Goal: Task Accomplishment & Management: Complete application form

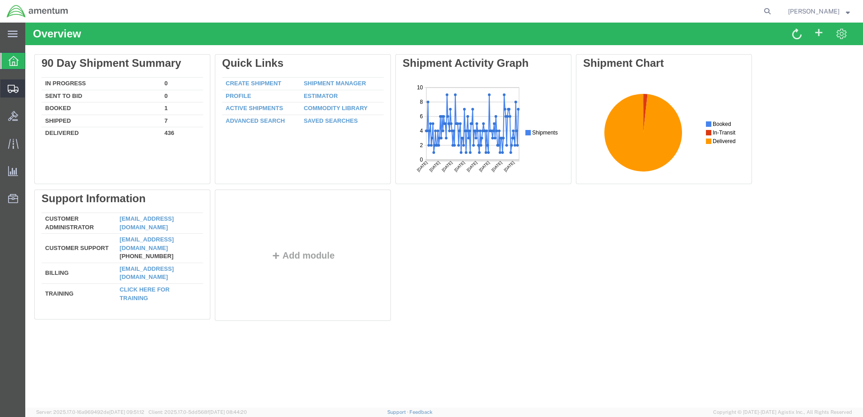
click at [0, 0] on span "Create Shipment" at bounding box center [0, 0] width 0 height 0
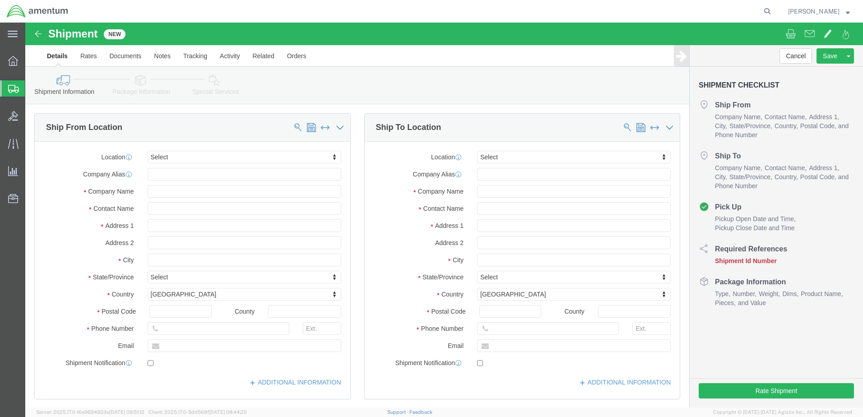
select select
click input "text"
type input "[PERSON_NAME]"
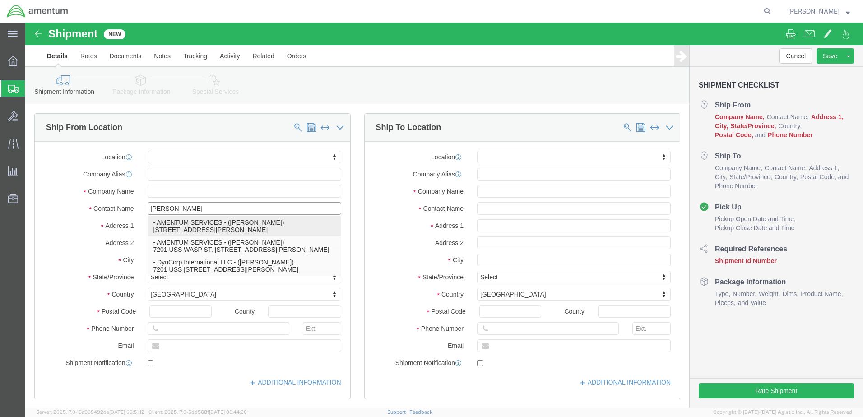
click p "- AMENTUM SERVICES - ([PERSON_NAME]) [STREET_ADDRESS][PERSON_NAME]"
select select
type input "7201 USS WASP ST"
type input "BLDG 2992"
type input "32570"
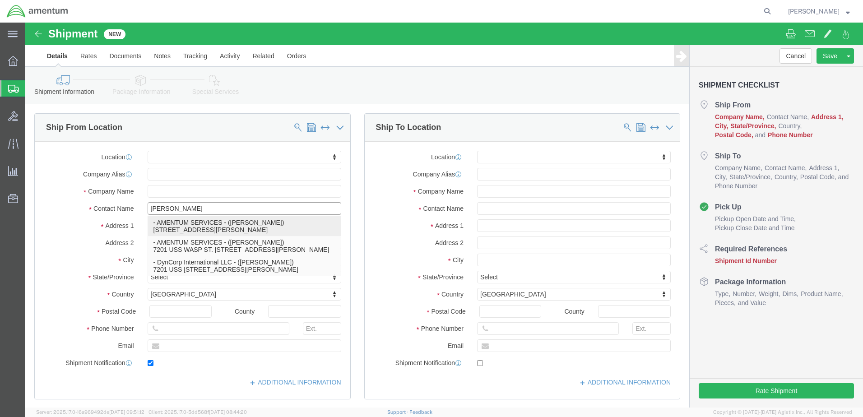
type input "[PHONE_NUMBER]"
type input "[PERSON_NAME][EMAIL_ADDRESS][PERSON_NAME][DOMAIN_NAME]"
checkbox input "true"
type input "AMENTUM SERVICES"
type input "[PERSON_NAME]"
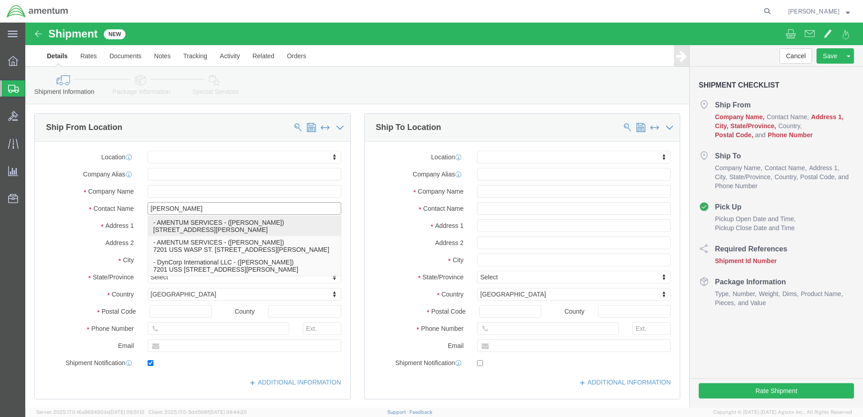
type input "[PERSON_NAME]"
select select "FL"
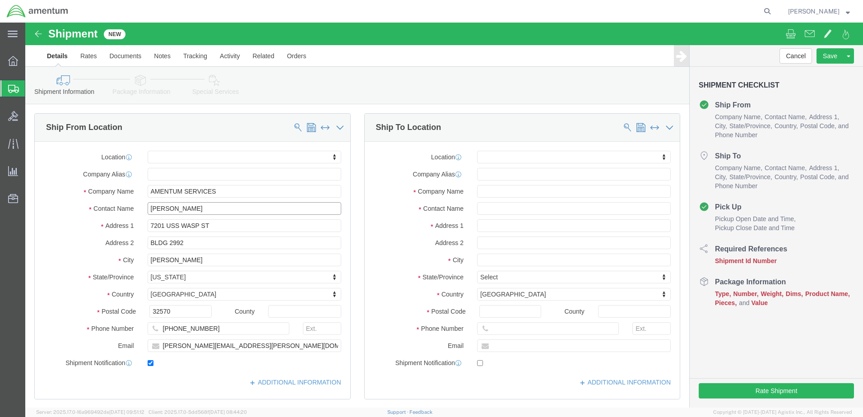
type input "[PERSON_NAME]"
click input "text"
type input "[PERSON_NAME]"
click input "text"
drag, startPoint x: 537, startPoint y: 187, endPoint x: 375, endPoint y: 196, distance: 162.2
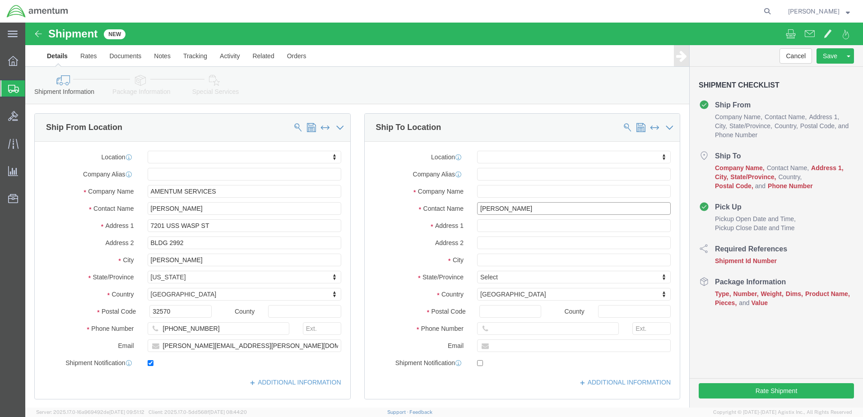
click div "Location My Profile Location [PHONE_NUMBER] [PHONE_NUMBER] [PHONE_NUMBER] [PHON…"
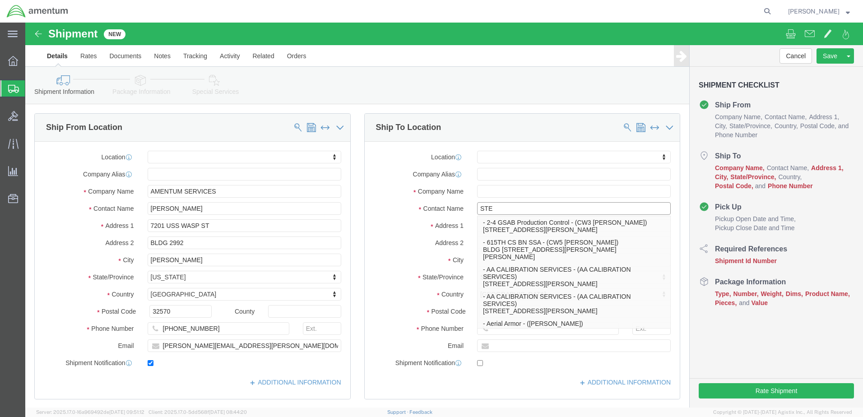
type input "STEV"
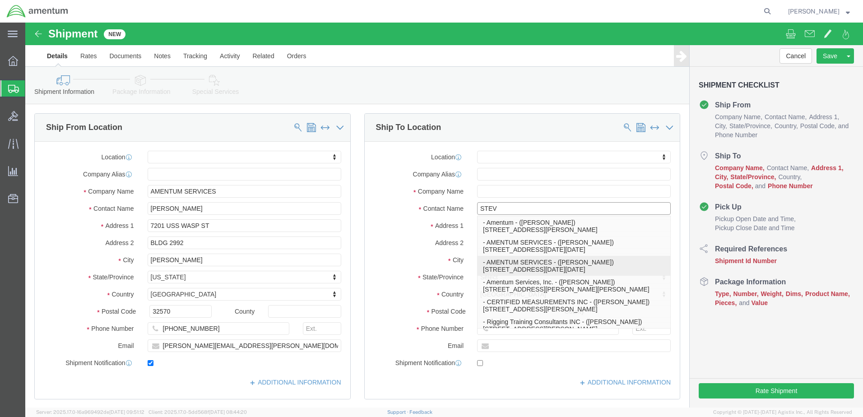
click p "- AMENTUM SERVICES - ([PERSON_NAME]) [STREET_ADDRESS][DATE][DATE]"
select select
type input "[STREET_ADDRESS]"
type input "NAS [DATE]"
type input "78419"
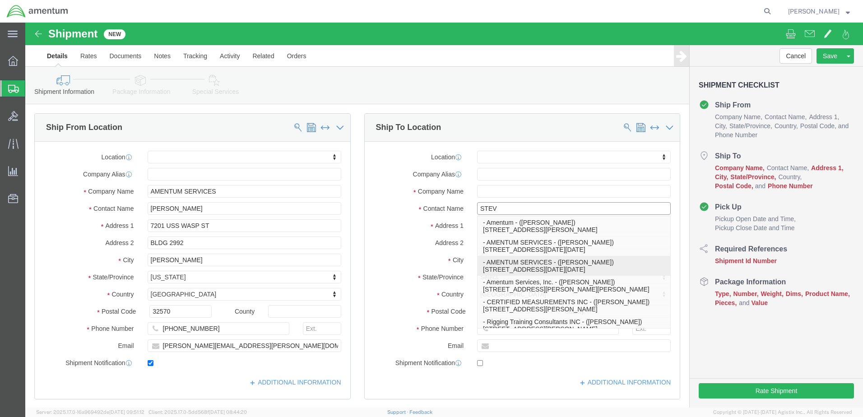
type input "[PHONE_NUMBER]"
type input "AMENTUM SERVICES"
type input "[PERSON_NAME]"
type input "[DATE]"
select select "[GEOGRAPHIC_DATA]"
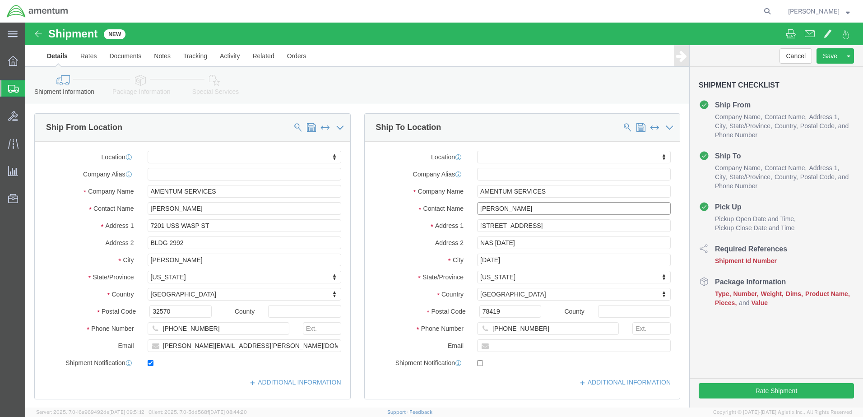
click input "[PERSON_NAME]"
drag, startPoint x: 509, startPoint y: 186, endPoint x: 404, endPoint y: 194, distance: 105.4
click div "Location My Profile Location [PHONE_NUMBER] [PHONE_NUMBER] [PHONE_NUMBER] [PHON…"
type input "[PERSON_NAME]"
click input "text"
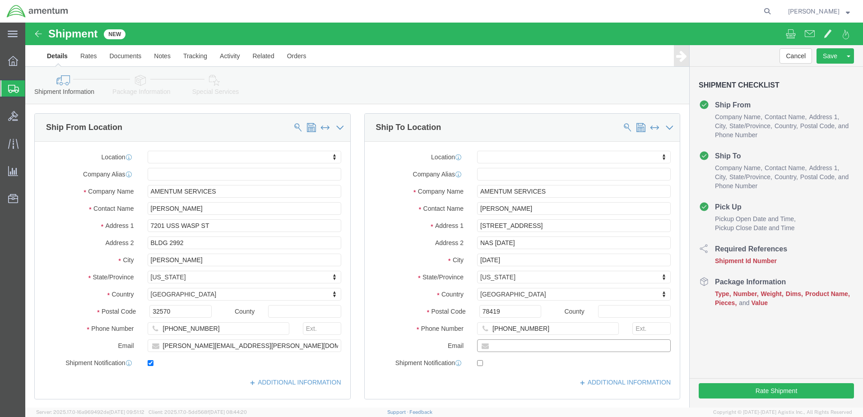
paste input "[PERSON_NAME][EMAIL_ADDRESS][PERSON_NAME][DOMAIN_NAME]"
type input "[PERSON_NAME][EMAIL_ADDRESS][PERSON_NAME][DOMAIN_NAME]"
checkbox input "true"
click div "ADDITIONAL INFORMATION"
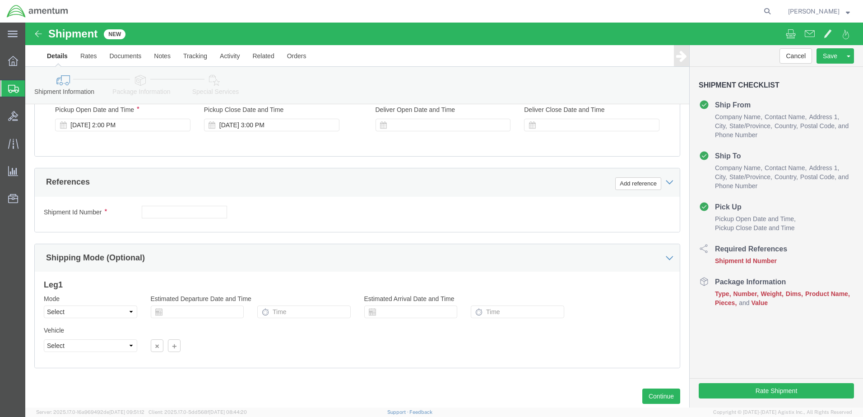
scroll to position [345, 0]
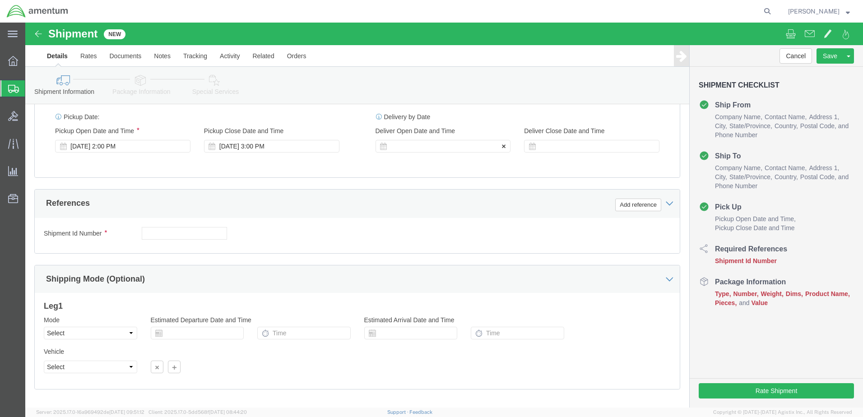
click div
click input "4:00 PM"
type input "7:00 AM"
click button "Apply"
click div
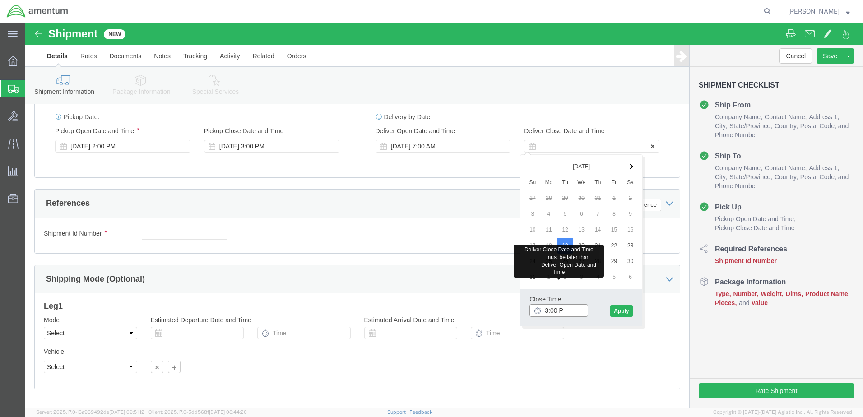
type input "3:00 PM"
click button "Apply"
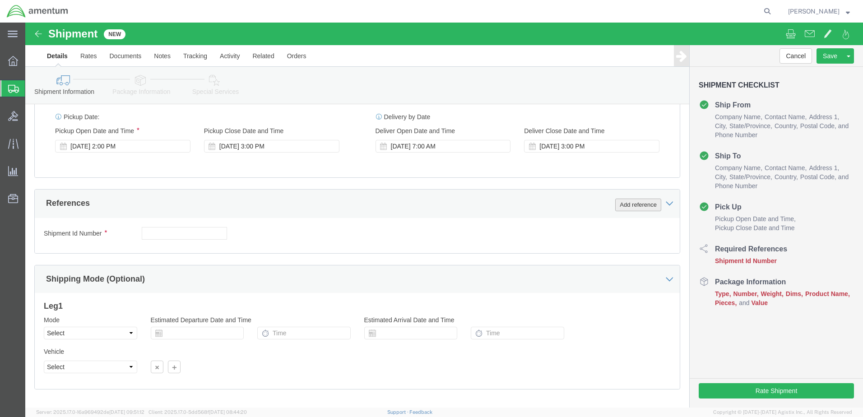
click button "Add reference"
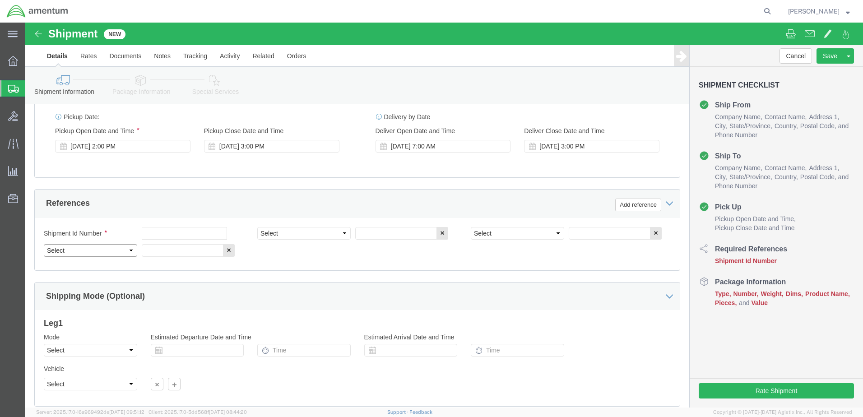
drag, startPoint x: 37, startPoint y: 229, endPoint x: 48, endPoint y: 224, distance: 11.7
click select "Select Account Type Activity ID Airline Appointment Number ASN Batch Request # …"
select select "DEPT"
click select "Select Account Type Activity ID Airline Appointment Number ASN Batch Request # …"
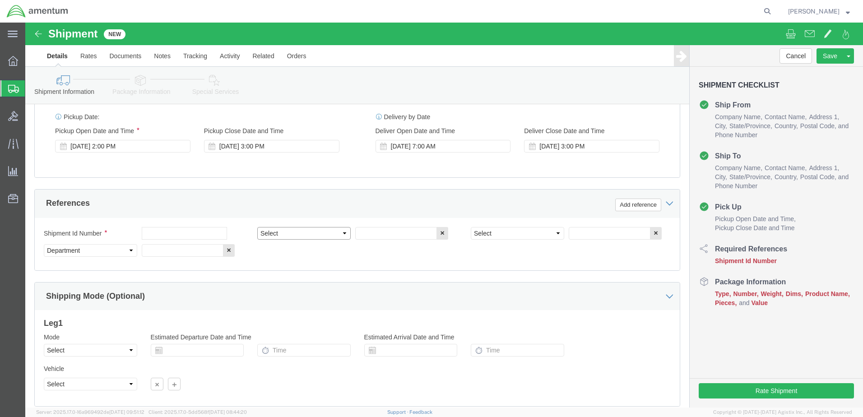
select select "PROJNUM"
click select "Select Account Type Activity ID Airline Appointment Number ASN Batch Request # …"
select select "PCKSLIP"
click select "Select Account Type Activity ID Airline Appointment Number ASN Batch Request # …"
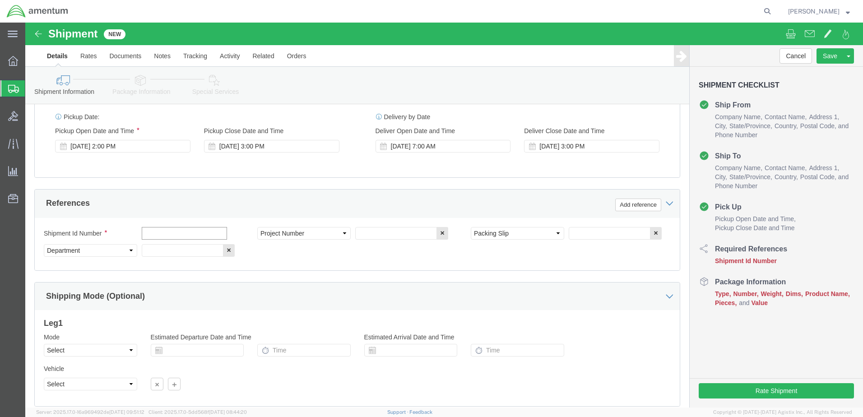
click input "text"
type input "6000"
click input "text"
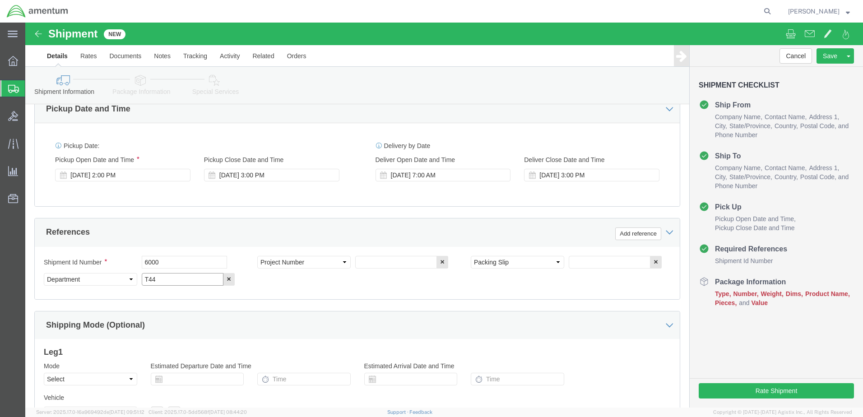
scroll to position [300, 0]
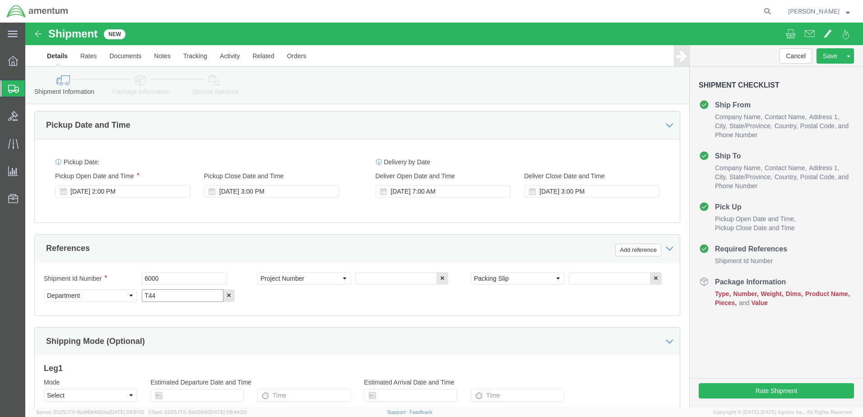
type input "T44"
click input "text"
type input "157281"
click input "text"
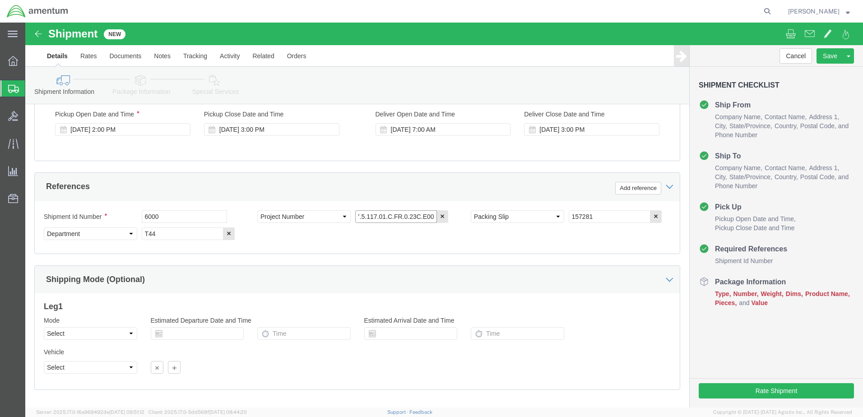
scroll to position [407, 0]
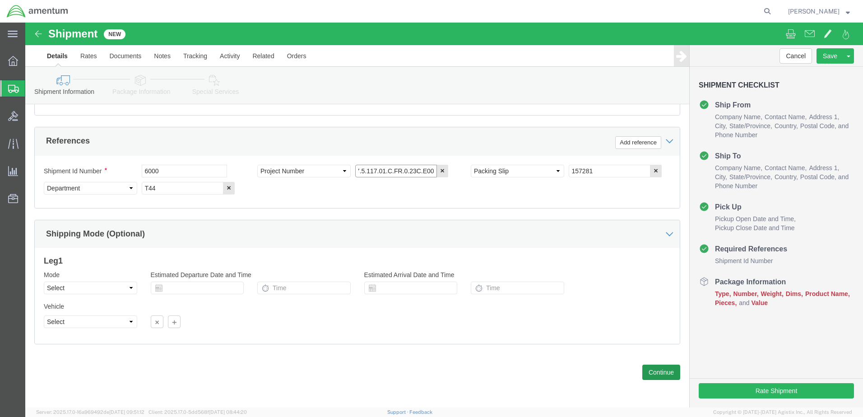
type input "6097.5.117.01.C.FR.0.23C.E00"
click button "Continue"
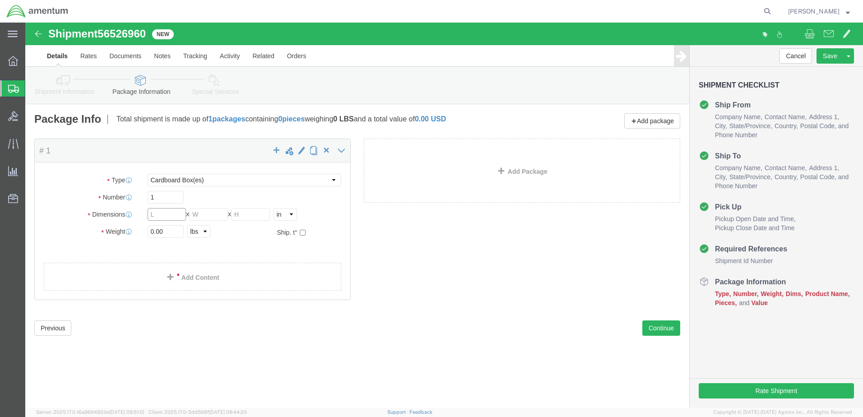
click input "text"
click select "Select BCK Boxes Bale(s) Basket(s) Bolt(s) Bottle(s) Buckets Bulk Bundle(s) Can…"
select select "PAK"
click select "Select BCK Boxes Bale(s) Basket(s) Bolt(s) Bottle(s) Buckets Bulk Bundle(s) Can…"
type input "10.25"
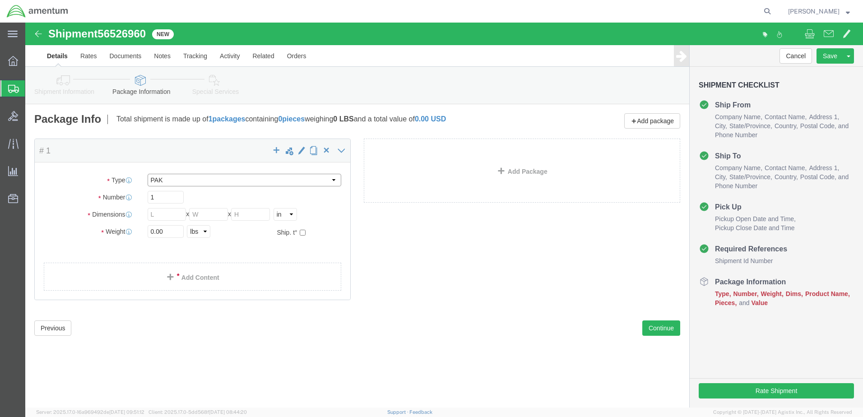
type input "12.75"
type input "1.00"
click input "0.00"
type input "1.00"
click link "Add Content"
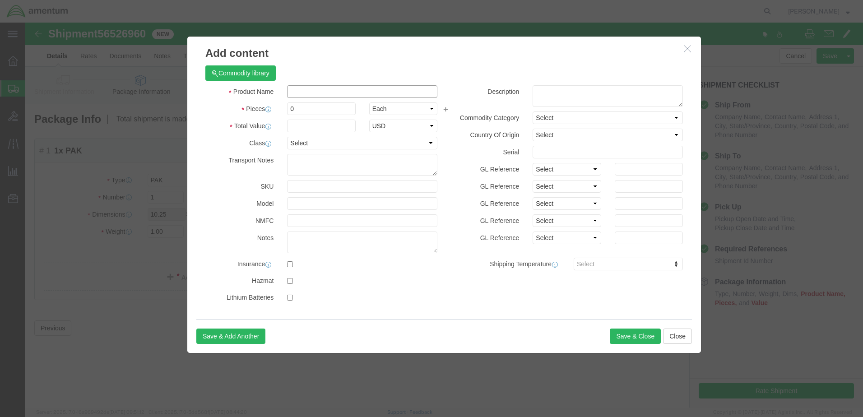
click input "text"
type input "PAPERWORK"
click div "Product Name PAPERWORK Pieces 0 Select Bag Barrels 100Board Feet Bottle Box Bli…"
drag, startPoint x: 268, startPoint y: 87, endPoint x: 261, endPoint y: 88, distance: 7.7
click div "0"
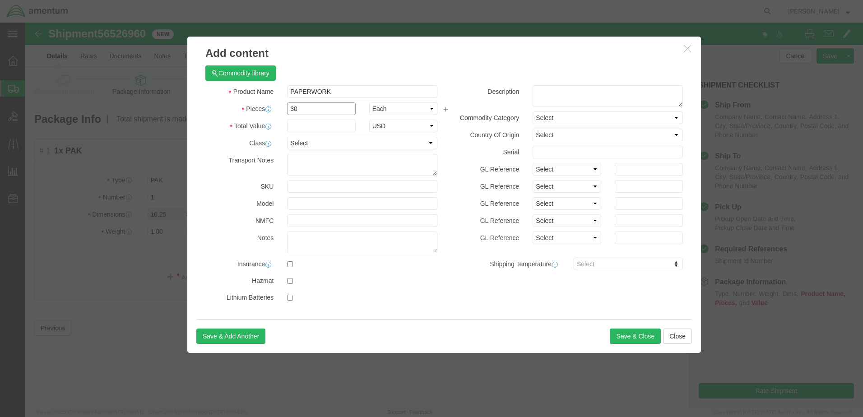
type input "30"
click input "text"
type input "2000"
click button "Save & Close"
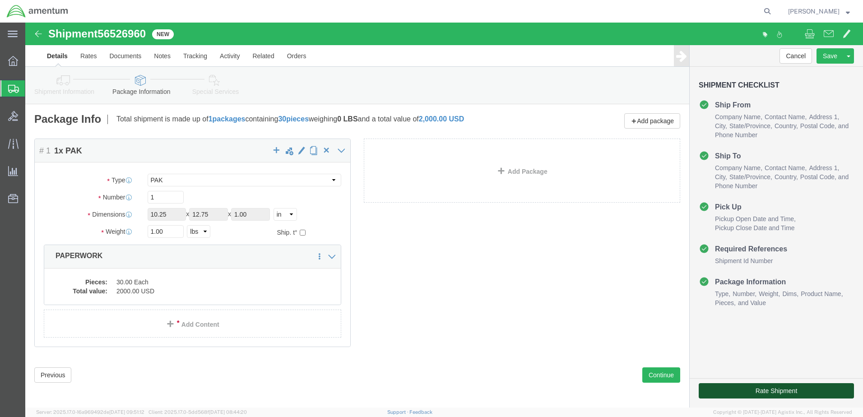
click button "Rate Shipment"
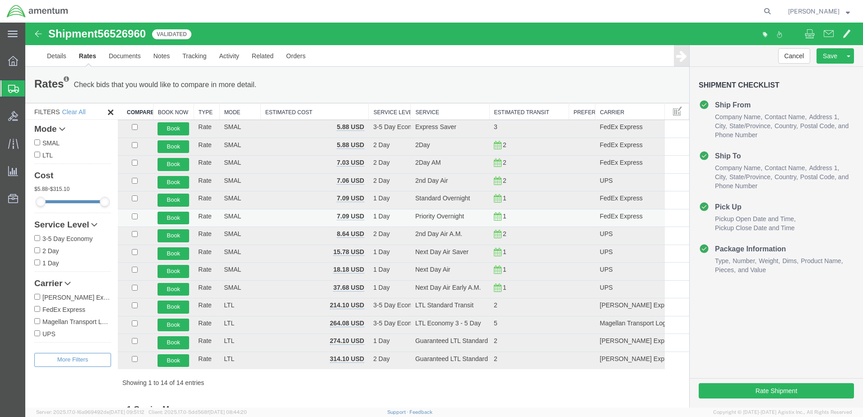
click at [139, 215] on td at bounding box center [135, 218] width 35 height 18
click at [137, 215] on input "checkbox" at bounding box center [135, 216] width 6 height 6
checkbox input "true"
click at [161, 215] on button "Book" at bounding box center [173, 218] width 32 height 13
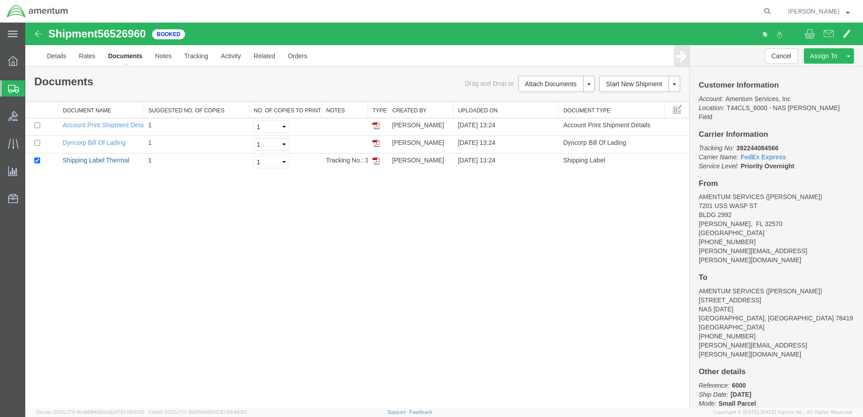
drag, startPoint x: 95, startPoint y: 158, endPoint x: 329, endPoint y: 277, distance: 262.5
click at [95, 158] on link "Shipping Label Thermal" at bounding box center [96, 160] width 67 height 7
drag, startPoint x: 95, startPoint y: 144, endPoint x: 484, endPoint y: 222, distance: 396.0
click at [96, 144] on link "Dyncorp Bill Of Lading" at bounding box center [94, 142] width 63 height 7
click at [0, 0] on span "Create Shipment" at bounding box center [0, 0] width 0 height 0
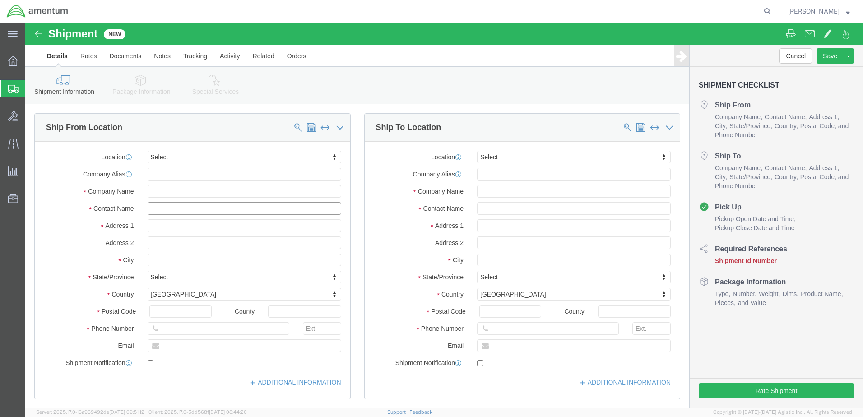
click input "text"
type input "[PERSON_NAME]"
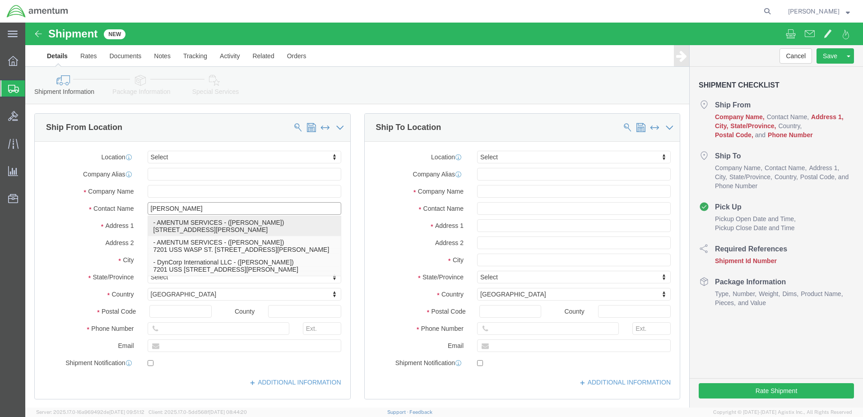
click p "- AMENTUM SERVICES - ([PERSON_NAME]) [STREET_ADDRESS][PERSON_NAME]"
type input "7201 USS WASP ST"
type input "BLDG 2992"
type input "32570"
type input "[PHONE_NUMBER]"
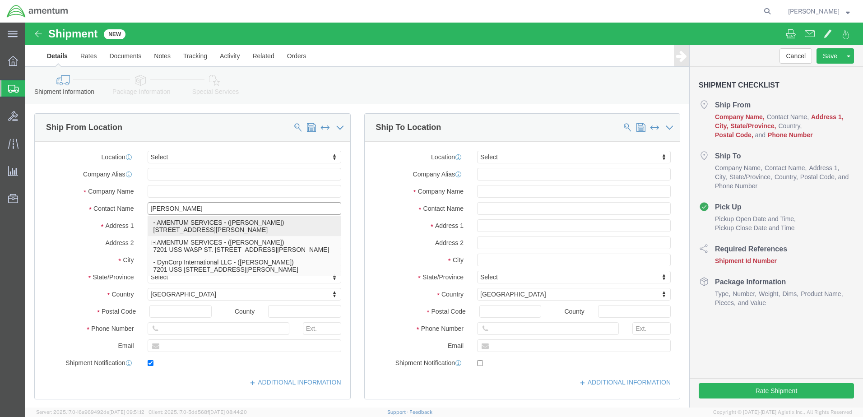
type input "[PERSON_NAME][EMAIL_ADDRESS][PERSON_NAME][DOMAIN_NAME]"
checkbox input "true"
type input "AMENTUM SERVICES"
type input "[PERSON_NAME]"
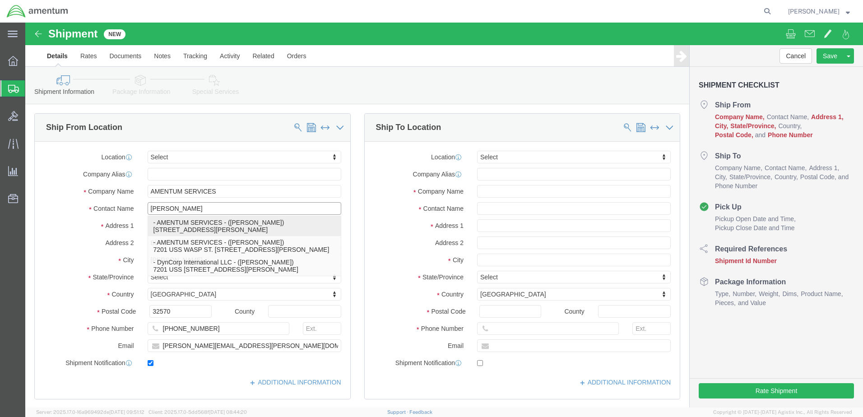
select select "FL"
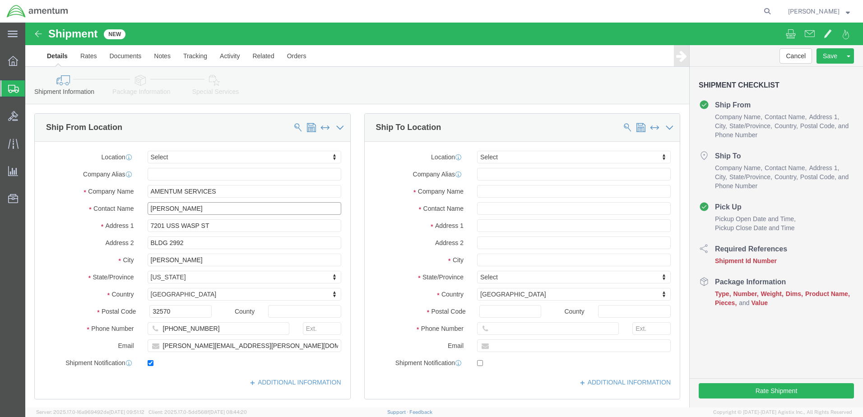
type input "[PERSON_NAME]"
click input "text"
drag, startPoint x: 505, startPoint y: 186, endPoint x: 445, endPoint y: 192, distance: 60.2
click div "[PERSON_NAME] [PERSON_NAME]"
type input "[PERSON_NAME]"
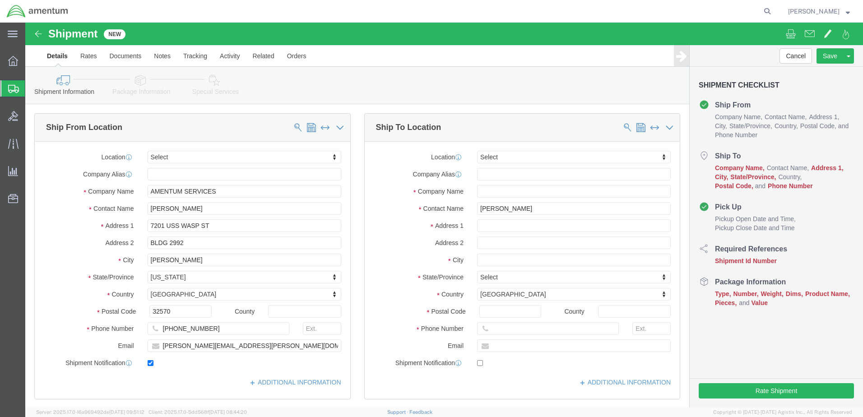
click div "Location Select Select My Profile Location [PHONE_NUMBER] [PHONE_NUMBER] [PHONE…"
click input "text"
paste input "[PERSON_NAME]"
type input "[PERSON_NAME]"
click input "text"
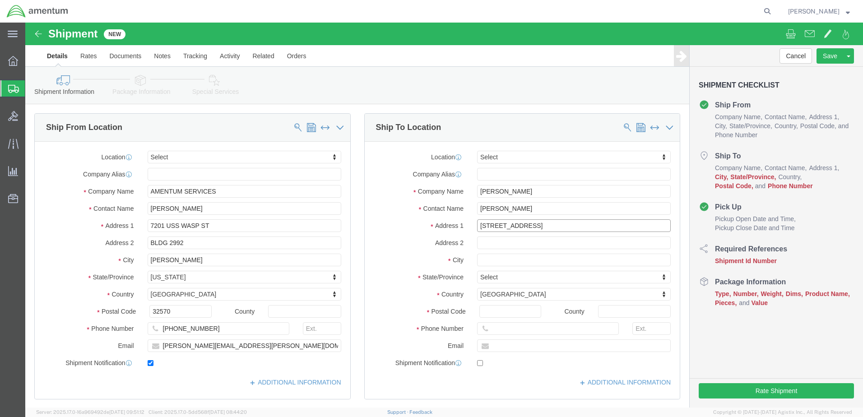
type input "[STREET_ADDRESS]"
click input "text"
type input "[GEOGRAPHIC_DATA]"
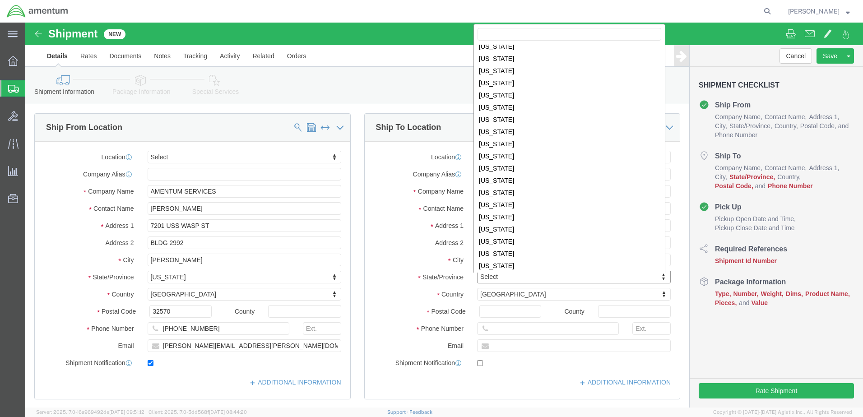
scroll to position [317, 0]
select select "OH"
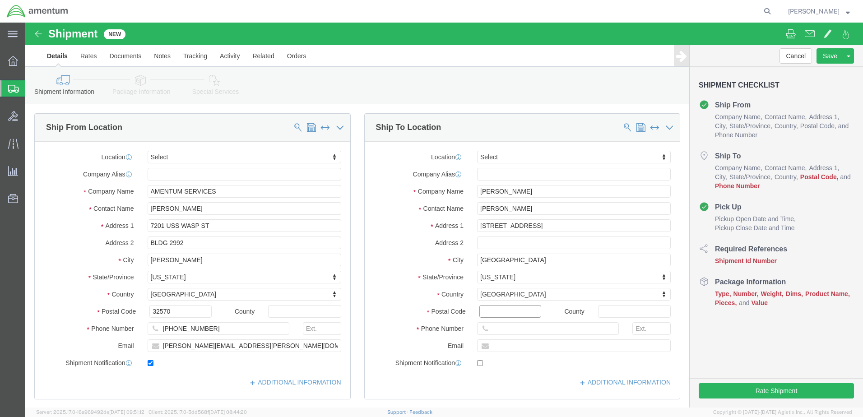
click input "Postal Code"
type input "44135"
click input "text"
type input "[PHONE_NUMBER]"
click input "text"
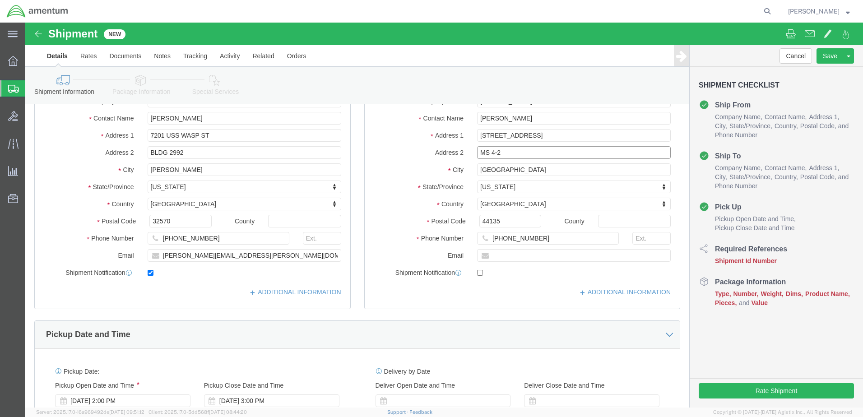
scroll to position [0, 0]
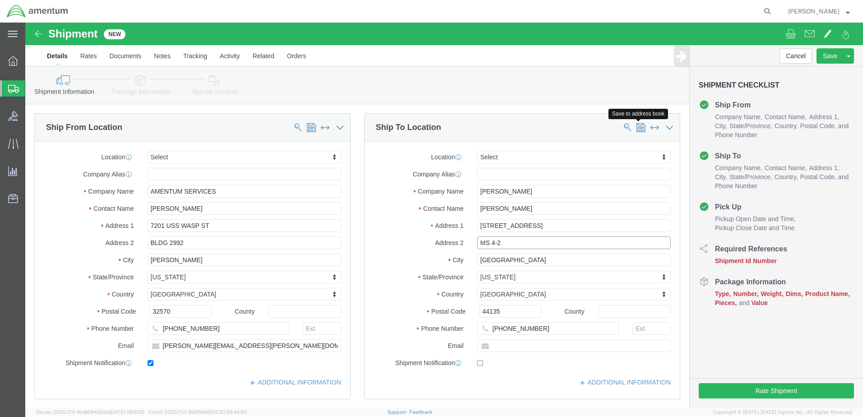
type input "MS 4-2"
click span
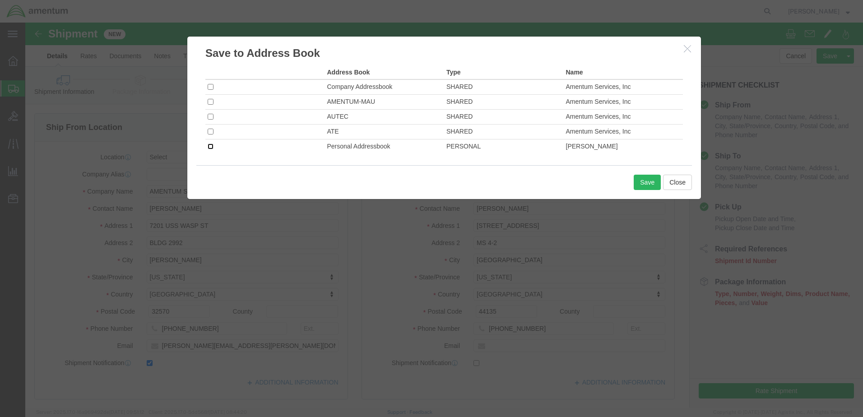
click input "checkbox"
checkbox input "true"
click button "Save"
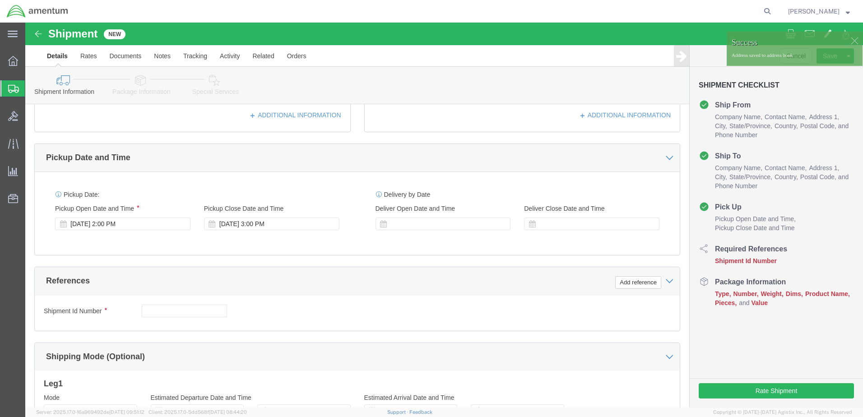
scroll to position [271, 0]
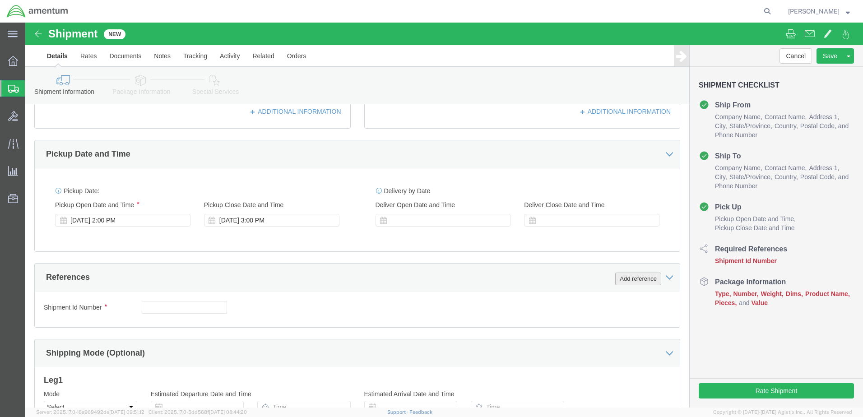
click button "Add reference"
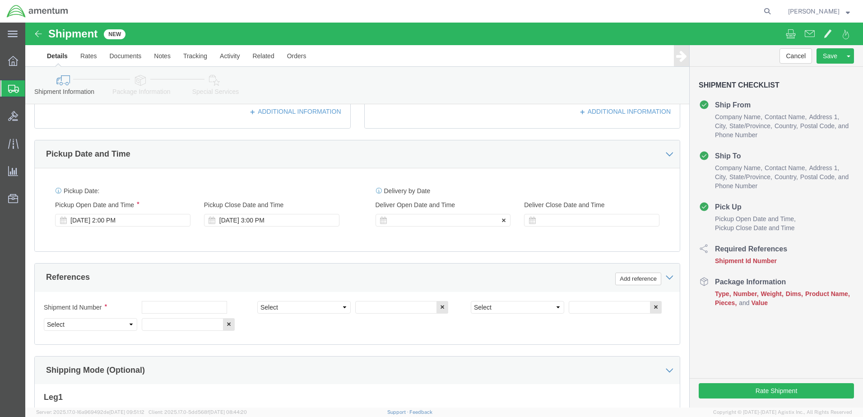
click div
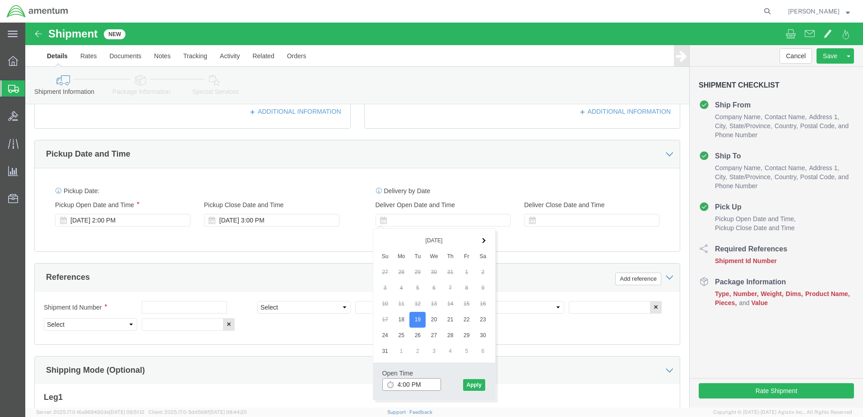
click input "4:00 PM"
type input "7:00 AM"
click button "Apply"
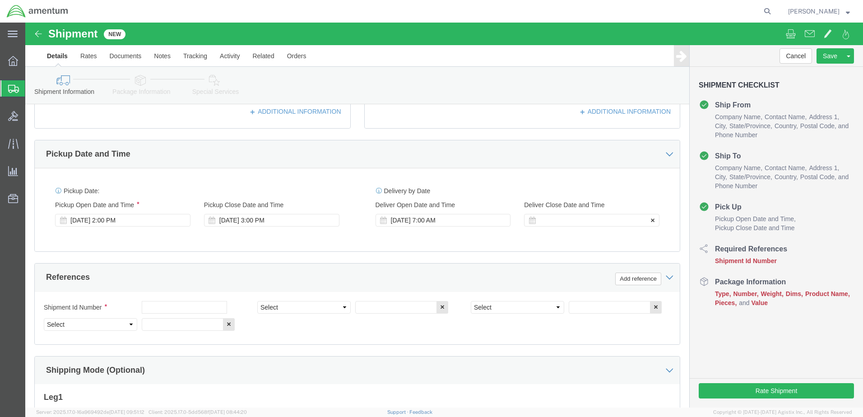
click div
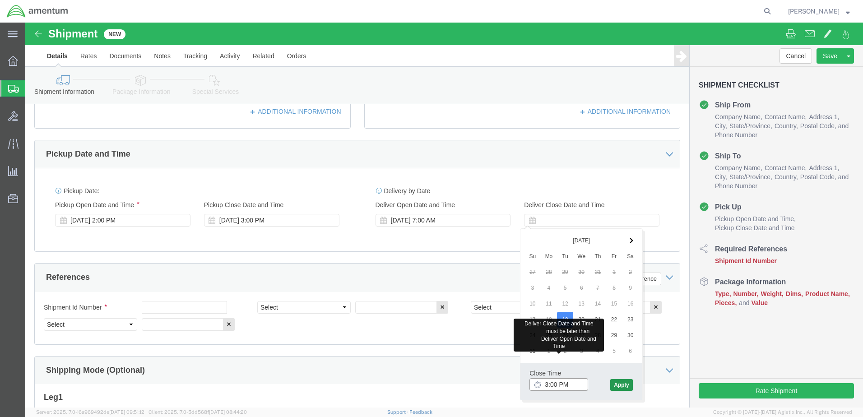
type input "3:00 PM"
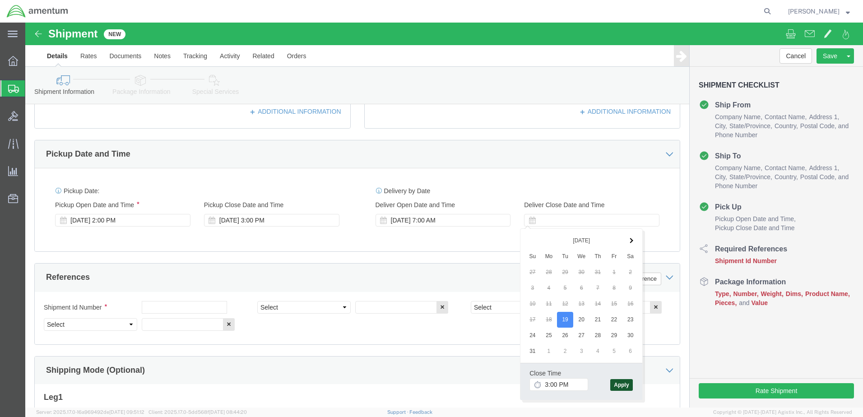
click button "Apply"
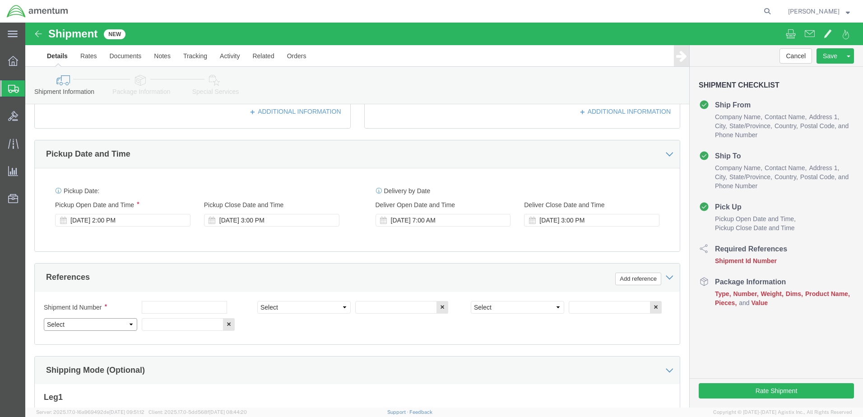
click select "Select Account Type Activity ID Airline Appointment Number ASN Batch Request # …"
select select "DEPT"
click select "Select Account Type Activity ID Airline Appointment Number ASN Batch Request # …"
select select "PROJNUM"
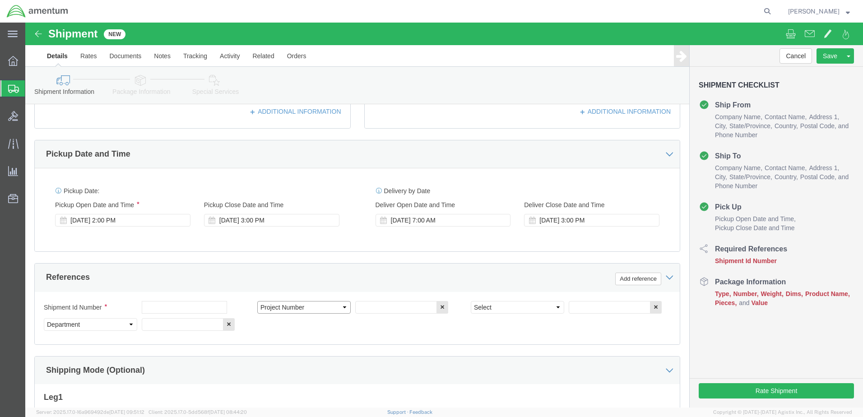
click select "Select Account Type Activity ID Airline Appointment Number ASN Batch Request # …"
select select "PCKSLIP"
click select "Select Account Type Activity ID Airline Appointment Number ASN Batch Request # …"
click input "text"
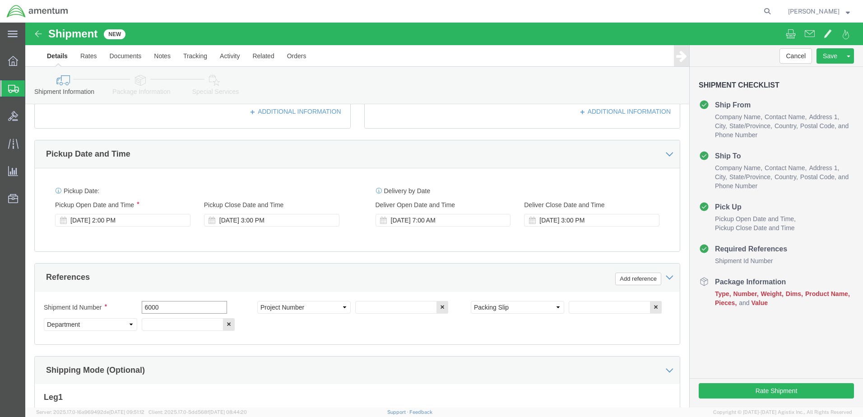
type input "6000"
click input "text"
type input "T44"
click input "text"
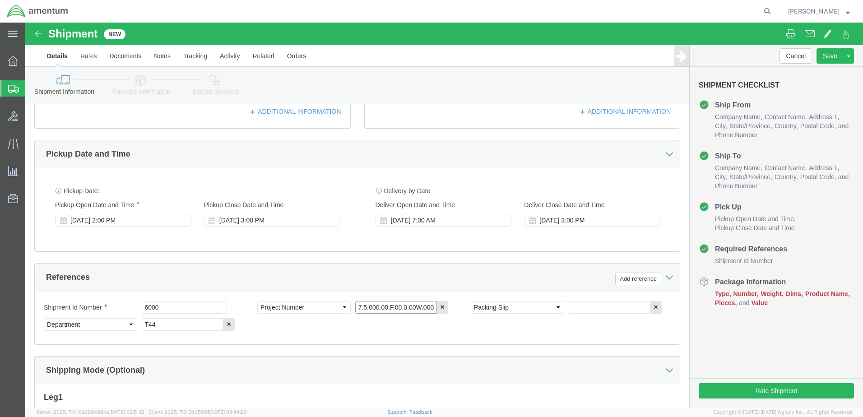
type input "6097.5.000.00.F.00.0.00W.000"
click input "text"
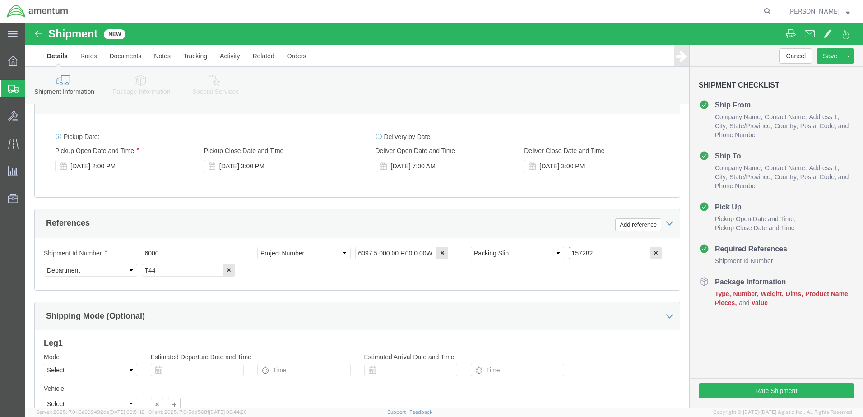
scroll to position [407, 0]
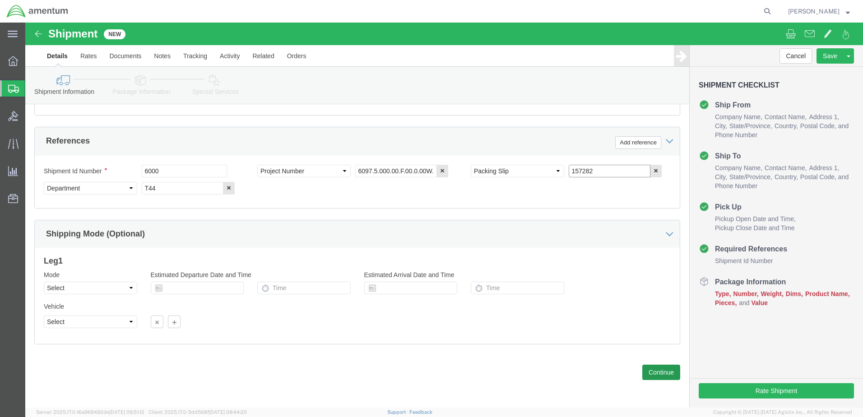
type input "157282"
click button "Continue"
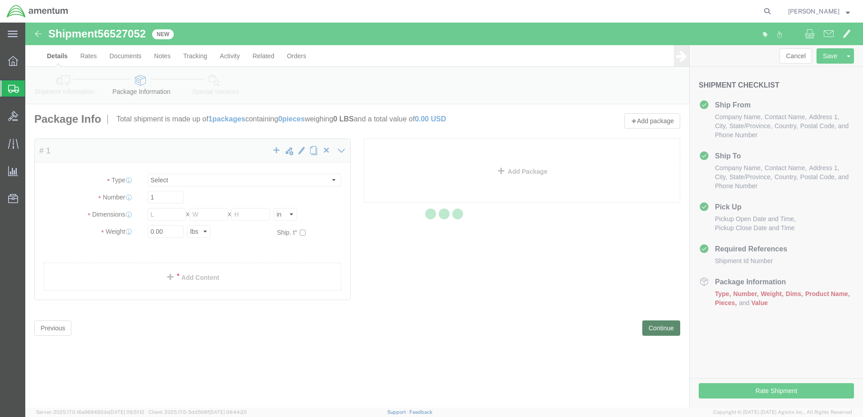
select select "CBOX"
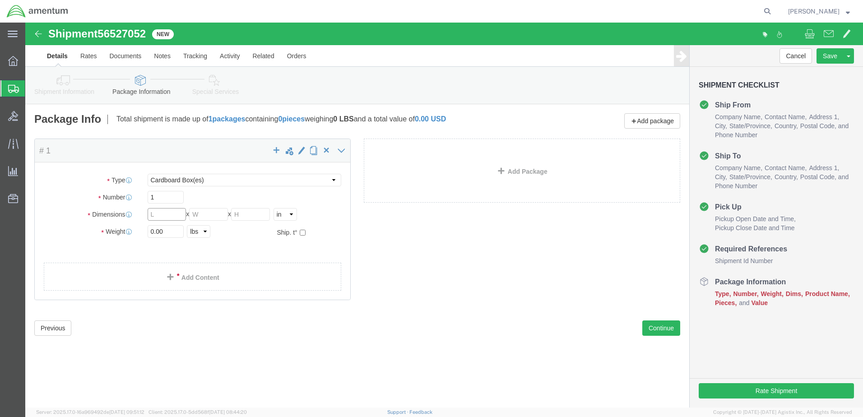
click input "text"
type input "24"
type input "16"
type input "8"
click input "0.00"
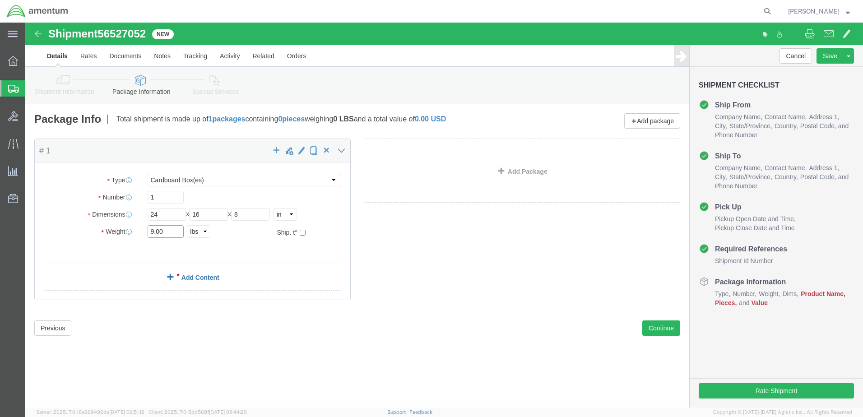
type input "9.00"
click link "Add Content"
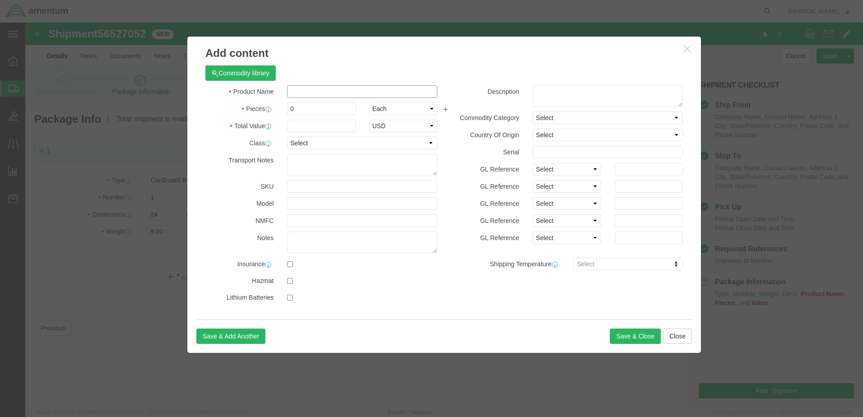
click input "text"
type input "TEST SET, ELECTRONIC SYS"
drag, startPoint x: 282, startPoint y: 88, endPoint x: 245, endPoint y: 95, distance: 37.5
click div "Product Name TEST SET, ELECTRONIC SYS TEST SET, Pieces 0 Select Bag Barrels 100…"
type input "1"
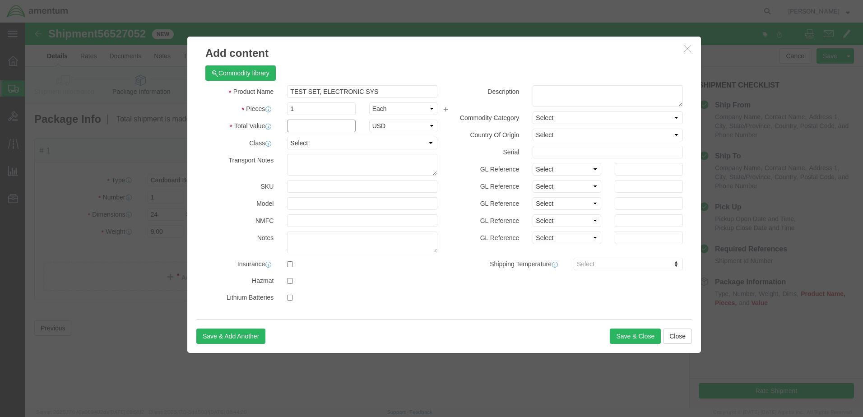
click input "text"
type input "10000"
click button "Save & Close"
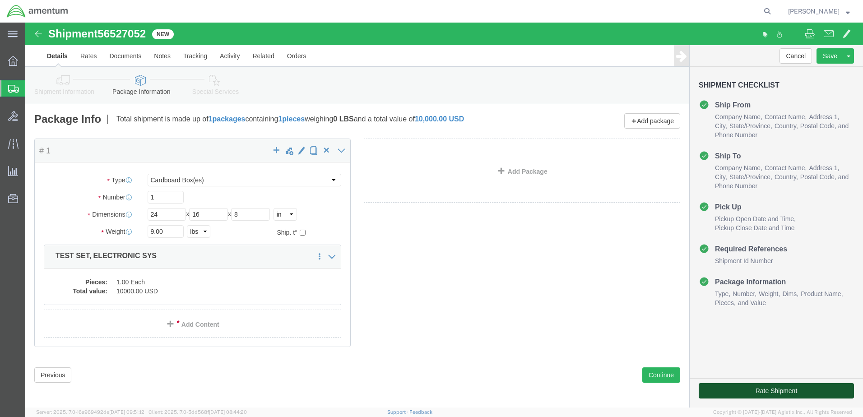
click button "Rate Shipment"
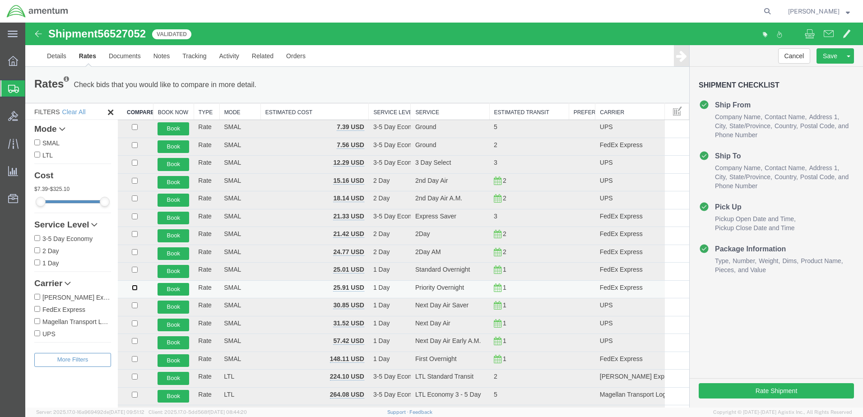
click at [134, 286] on input "checkbox" at bounding box center [135, 288] width 6 height 6
checkbox input "true"
click at [177, 288] on button "Book" at bounding box center [173, 289] width 32 height 13
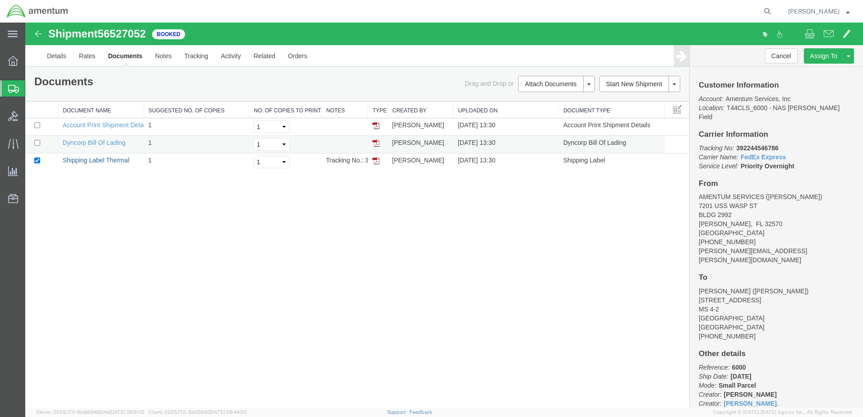
drag, startPoint x: 112, startPoint y: 159, endPoint x: 106, endPoint y: 152, distance: 9.9
click at [112, 159] on link "Shipping Label Thermal" at bounding box center [96, 160] width 67 height 7
click at [96, 141] on link "Dyncorp Bill Of Lading" at bounding box center [94, 142] width 63 height 7
